Goal: Information Seeking & Learning: Learn about a topic

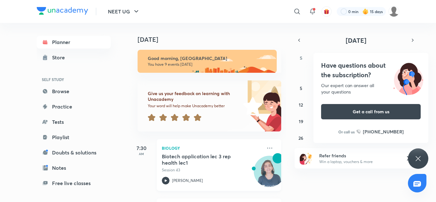
scroll to position [32, 0]
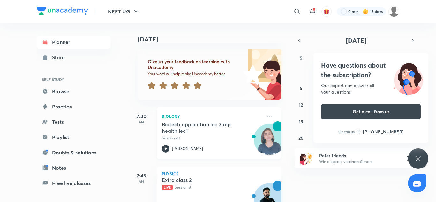
drag, startPoint x: 236, startPoint y: 128, endPoint x: 223, endPoint y: 108, distance: 23.5
drag, startPoint x: 223, startPoint y: 108, endPoint x: 192, endPoint y: 9, distance: 104.2
click at [192, 9] on div "​" at bounding box center [245, 11] width 118 height 15
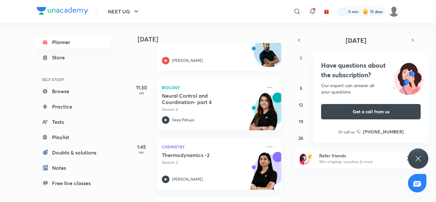
scroll to position [192, 0]
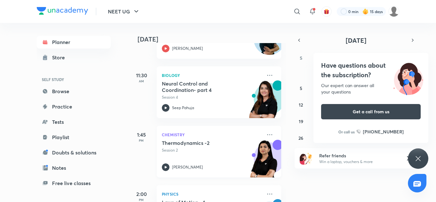
click at [219, 140] on div "Chemistry Thermodynamics -2 Session 2 Akansha Karnwal" at bounding box center [219, 152] width 125 height 52
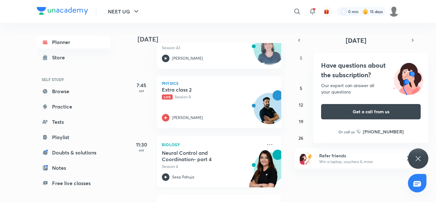
scroll to position [96, 0]
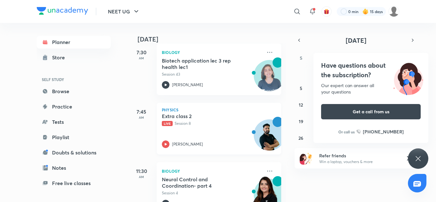
click at [187, 120] on div "Extra class 2 Live Session 8" at bounding box center [212, 119] width 100 height 13
